Goal: Task Accomplishment & Management: Use online tool/utility

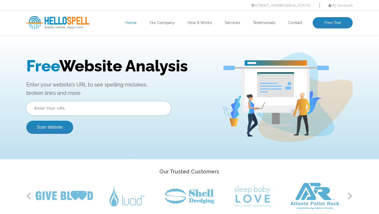
click at [105, 106] on input "text" at bounding box center [98, 108] width 145 height 14
click at [97, 107] on input "text" at bounding box center [98, 108] width 145 height 14
paste input "https://freeburgsalesandservice.com/"
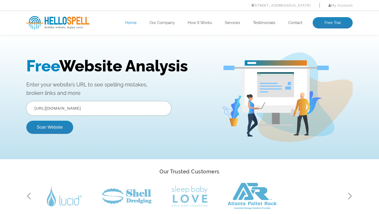
type input "https://freeburgsalesandservice.com/"
click at [26, 121] on button "Scan Website" at bounding box center [49, 127] width 47 height 13
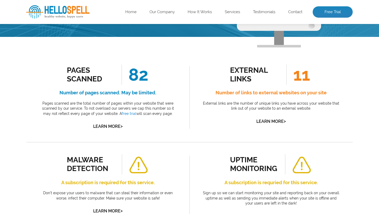
scroll to position [76, 0]
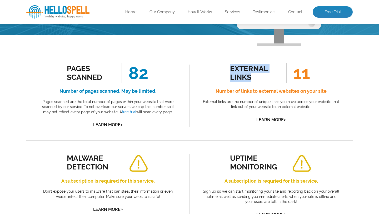
drag, startPoint x: 227, startPoint y: 127, endPoint x: 261, endPoint y: 144, distance: 38.5
click at [261, 140] on div "external links 11 Number of links to external websites on your site External li…" at bounding box center [271, 95] width 163 height 89
click at [242, 110] on p "External links are the number of unique links you have across your website that…" at bounding box center [271, 104] width 140 height 10
click at [273, 122] on link "Learn More >" at bounding box center [270, 119] width 29 height 5
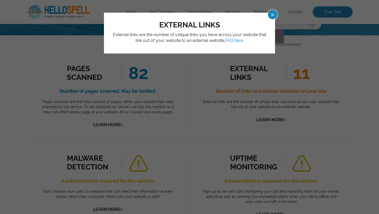
click at [265, 20] on div "external links External links are the number of unique links you have across yo…" at bounding box center [189, 33] width 171 height 41
click at [269, 13] on span at bounding box center [267, 14] width 9 height 9
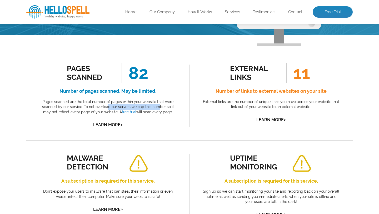
drag, startPoint x: 103, startPoint y: 173, endPoint x: 156, endPoint y: 174, distance: 52.7
click at [156, 115] on p "Pages scanned are the total number of pages within your website that were scann…" at bounding box center [108, 107] width 140 height 16
click at [169, 115] on p "Pages scanned are the total number of pages within your website that were scann…" at bounding box center [108, 107] width 140 height 16
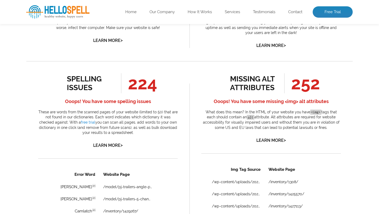
scroll to position [246, 0]
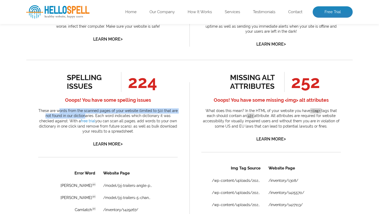
drag, startPoint x: 60, startPoint y: 177, endPoint x: 94, endPoint y: 189, distance: 36.5
click at [94, 134] on p "These are words from the scanned pages of your website (limited to 50) that are…" at bounding box center [108, 121] width 140 height 26
click at [98, 134] on p "These are words from the scanned pages of your website (limited to 50) that are…" at bounding box center [108, 121] width 140 height 26
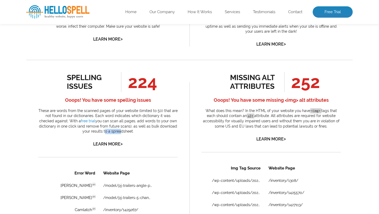
drag, startPoint x: 108, startPoint y: 196, endPoint x: 77, endPoint y: 196, distance: 30.8
click at [77, 134] on p "These are words from the scanned pages of your website (limited to 50) that are…" at bounding box center [108, 121] width 140 height 26
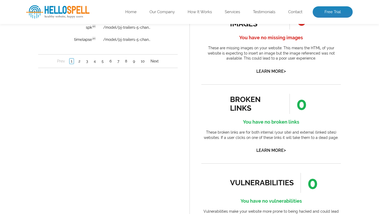
scroll to position [501, 0]
click at [79, 62] on link "2" at bounding box center [79, 61] width 4 height 5
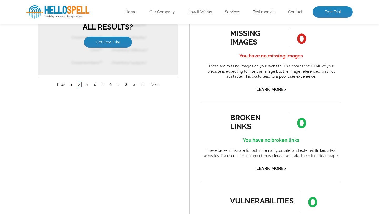
scroll to position [484, 0]
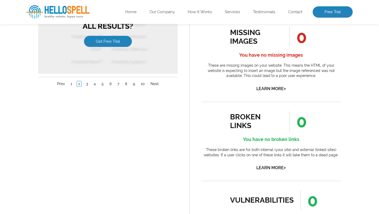
click at [241, 2] on link "2" at bounding box center [242, 0] width 4 height 5
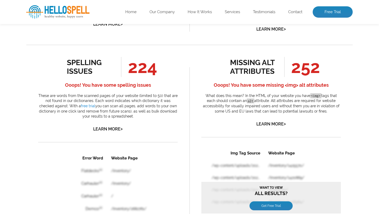
scroll to position [288, 0]
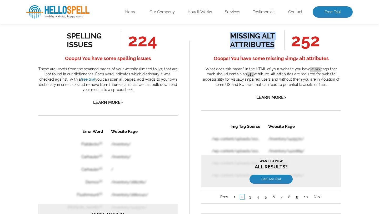
drag, startPoint x: 224, startPoint y: 102, endPoint x: 278, endPoint y: 111, distance: 55.0
click at [278, 101] on div "missing alt attributes 252 Ooops! You have some missing <img> alt attributes Wh…" at bounding box center [271, 65] width 140 height 71
click at [291, 87] on p "What does this mean? In the HTML of your website you have <img> tags that each …" at bounding box center [271, 77] width 140 height 21
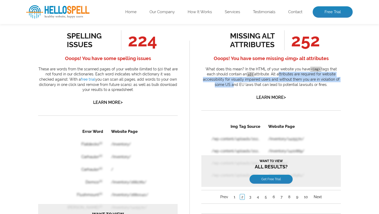
drag, startPoint x: 291, startPoint y: 138, endPoint x: 212, endPoint y: 151, distance: 79.8
click at [215, 87] on p "What does this mean? In the HTML of your website you have <img> tags that each …" at bounding box center [271, 77] width 140 height 21
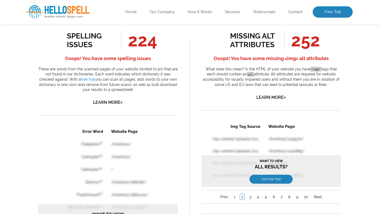
click at [237, 87] on p "What does this mean? In the HTML of your website you have <img> tags that each …" at bounding box center [271, 77] width 140 height 21
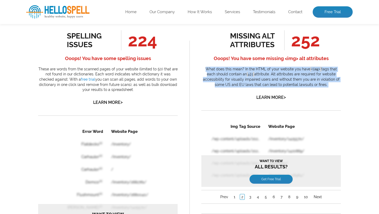
drag, startPoint x: 202, startPoint y: 134, endPoint x: 295, endPoint y: 154, distance: 95.1
click at [295, 101] on div "missing alt attributes 252 Ooops! You have some missing <img> alt attributes Wh…" at bounding box center [271, 65] width 140 height 71
click at [328, 87] on p "What does this mean? In the HTML of your website you have <img> tags that each …" at bounding box center [271, 77] width 140 height 21
drag, startPoint x: 328, startPoint y: 151, endPoint x: 205, endPoint y: 131, distance: 123.8
click at [205, 101] on div "missing alt attributes 252 Ooops! You have some missing <img> alt attributes Wh…" at bounding box center [271, 65] width 140 height 71
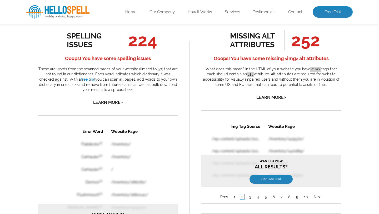
click at [207, 101] on div "missing alt attributes 252 Ooops! You have some missing <img> alt attributes Wh…" at bounding box center [271, 65] width 140 height 71
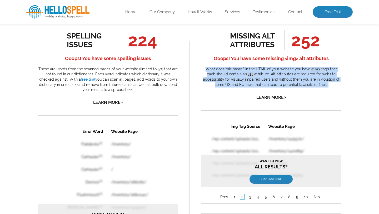
drag, startPoint x: 207, startPoint y: 132, endPoint x: 326, endPoint y: 150, distance: 120.7
click at [326, 101] on div "missing alt attributes 252 Ooops! You have some missing <img> alt attributes Wh…" at bounding box center [271, 65] width 140 height 71
click at [326, 87] on p "What does this mean? In the HTML of your website you have <img> tags that each …" at bounding box center [271, 77] width 140 height 21
